Goal: Navigation & Orientation: Find specific page/section

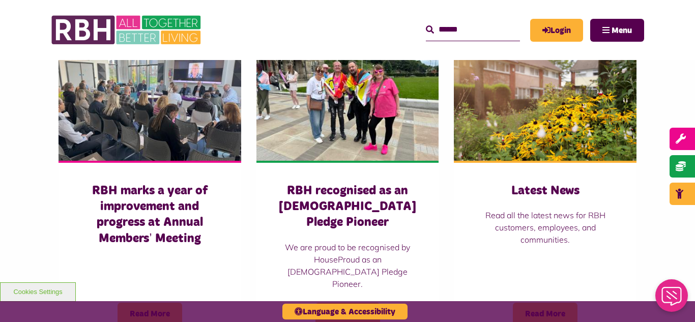
scroll to position [733, 0]
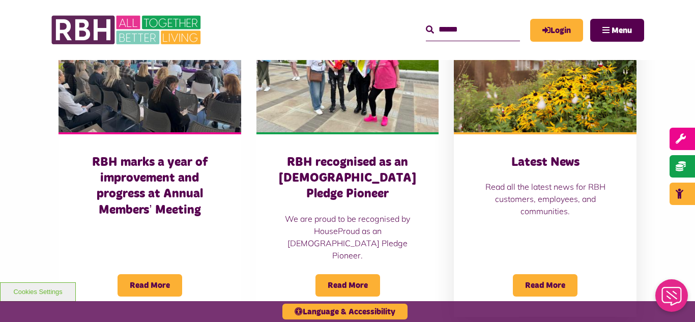
click at [518, 97] on img at bounding box center [545, 75] width 183 height 114
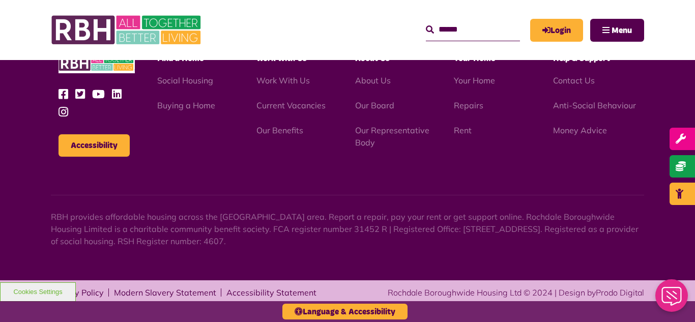
scroll to position [1448, 0]
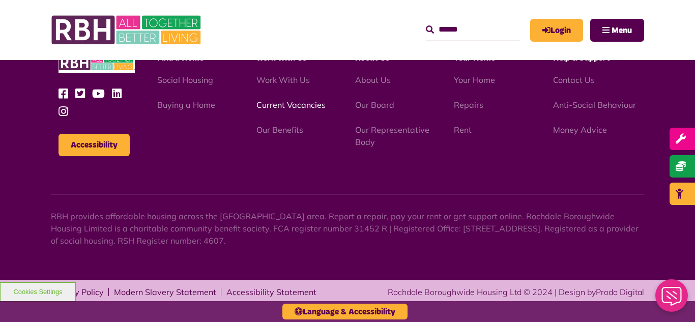
click at [288, 107] on link "Current Vacancies" at bounding box center [291, 105] width 69 height 10
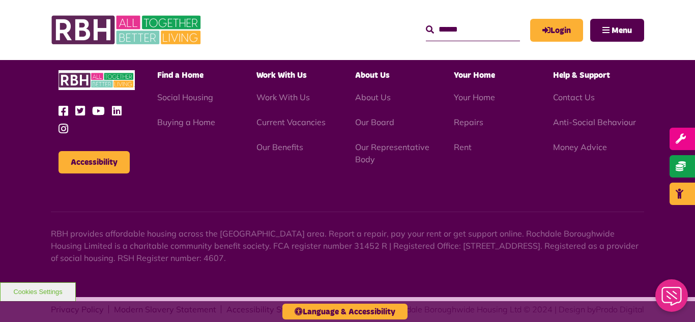
scroll to position [1196, 0]
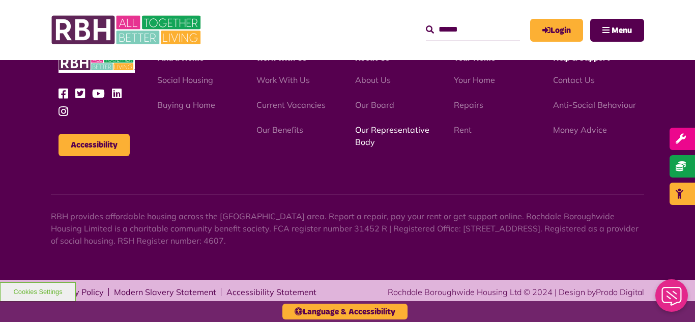
click at [378, 132] on link "Our Representative Body" at bounding box center [392, 136] width 74 height 22
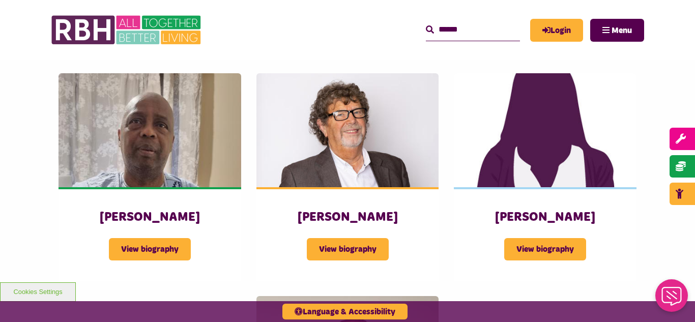
scroll to position [1201, 0]
